Goal: Task Accomplishment & Management: Manage account settings

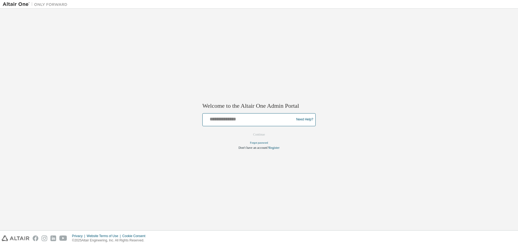
click at [227, 118] on input "text" at bounding box center [249, 118] width 89 height 8
click at [218, 120] on input "text" at bounding box center [249, 118] width 89 height 8
type input "*"
type input "**********"
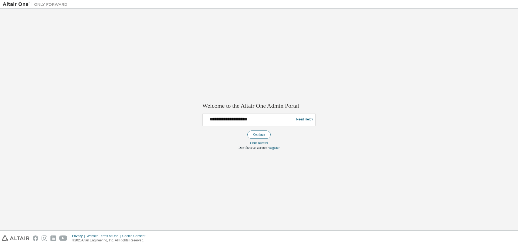
click at [258, 136] on button "Continue" at bounding box center [258, 134] width 23 height 8
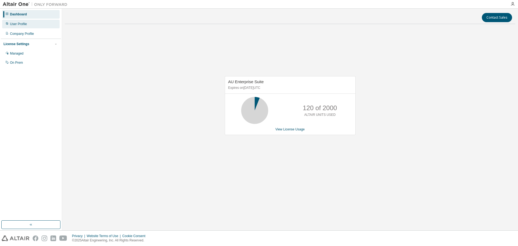
click at [25, 24] on div "User Profile" at bounding box center [18, 24] width 17 height 4
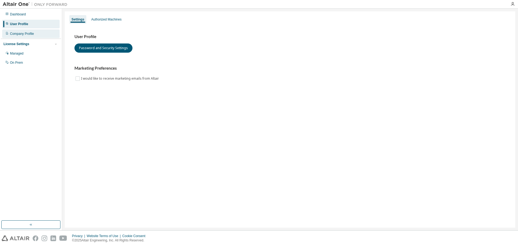
click at [25, 34] on div "Company Profile" at bounding box center [22, 34] width 24 height 4
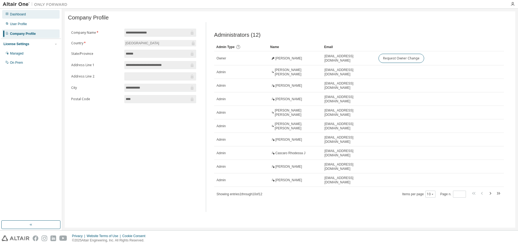
click at [25, 18] on div "Dashboard" at bounding box center [30, 14] width 57 height 9
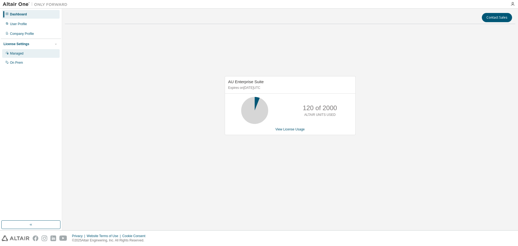
click at [27, 55] on div "Managed" at bounding box center [30, 53] width 57 height 9
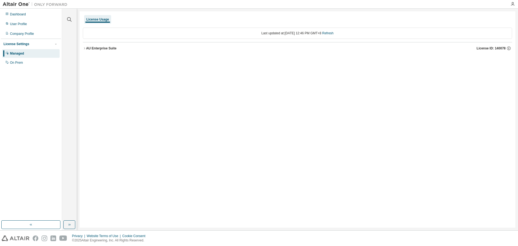
click at [106, 38] on div "Last updated at: [DATE] 12:46 PM GMT+8 Refresh" at bounding box center [297, 33] width 429 height 11
click at [99, 50] on div "AU Enterprise Suite" at bounding box center [101, 48] width 30 height 4
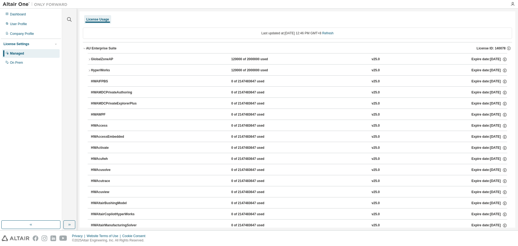
click at [25, 41] on div "License Settings Managed On Prem" at bounding box center [31, 53] width 60 height 29
click at [23, 32] on div "Company Profile" at bounding box center [22, 34] width 24 height 4
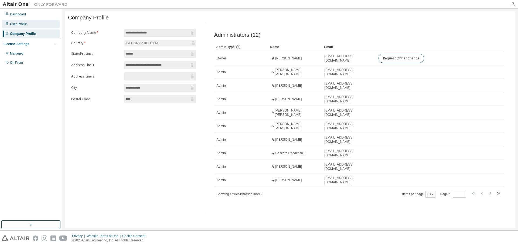
click at [25, 25] on div "User Profile" at bounding box center [18, 24] width 17 height 4
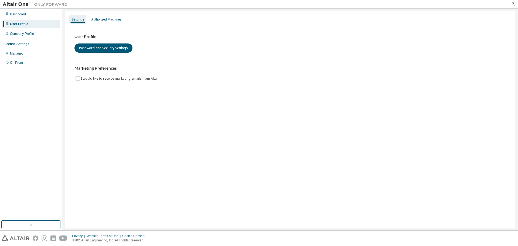
click at [24, 39] on div "License Settings Managed On Prem" at bounding box center [31, 53] width 60 height 29
click at [26, 33] on div "Company Profile" at bounding box center [22, 34] width 24 height 4
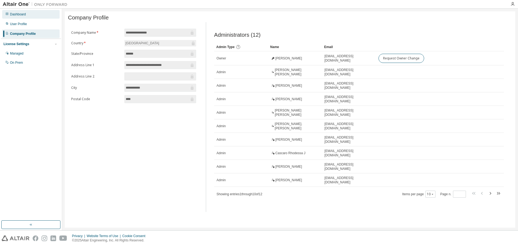
click at [27, 16] on div "Dashboard" at bounding box center [30, 14] width 57 height 9
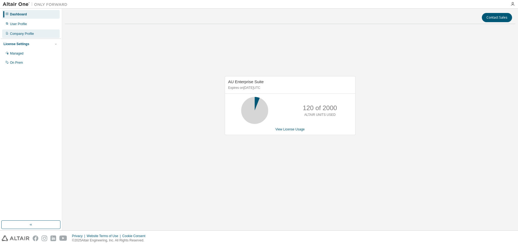
click at [27, 36] on div "Company Profile" at bounding box center [22, 34] width 24 height 4
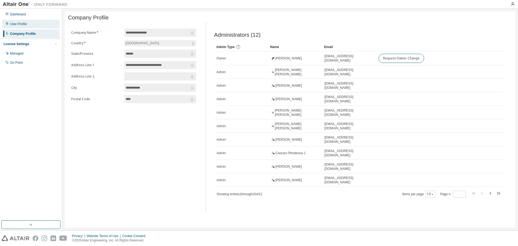
click at [27, 24] on div "User Profile" at bounding box center [30, 24] width 57 height 9
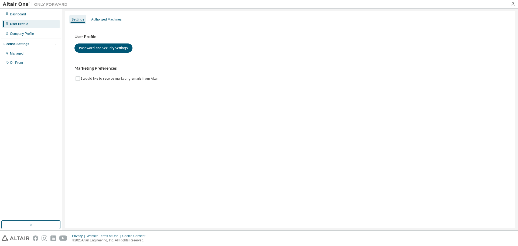
click at [27, 239] on img at bounding box center [16, 238] width 28 height 6
